Goal: Find specific page/section: Find specific page/section

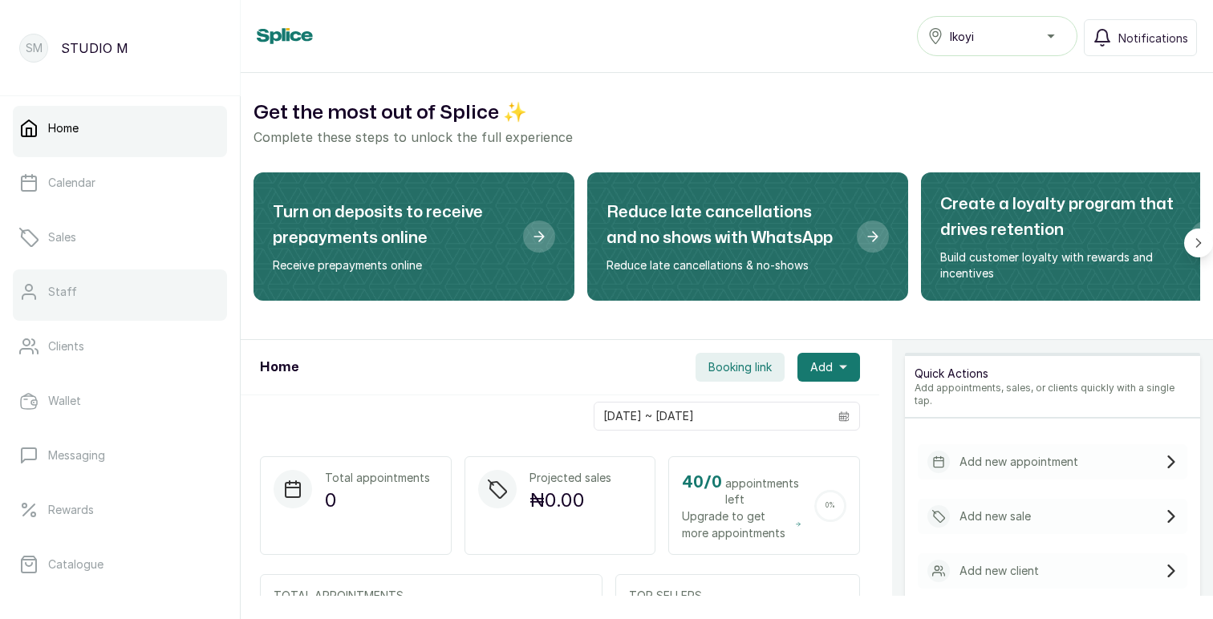
click at [66, 286] on p "Staff" at bounding box center [62, 292] width 29 height 16
